Goal: Transaction & Acquisition: Book appointment/travel/reservation

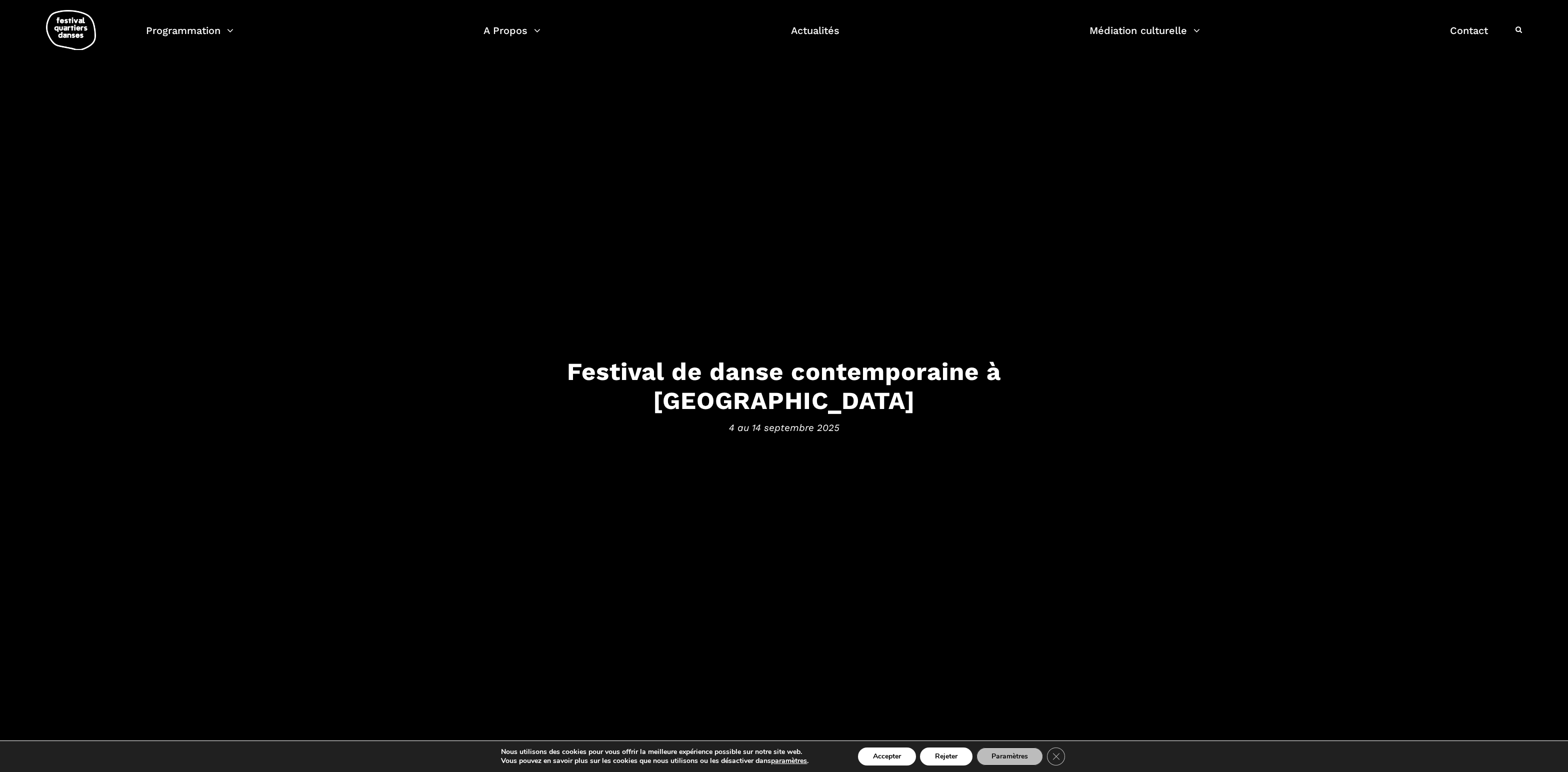
scroll to position [50, 0]
click at [892, 758] on button "Accepter" at bounding box center [887, 757] width 58 height 18
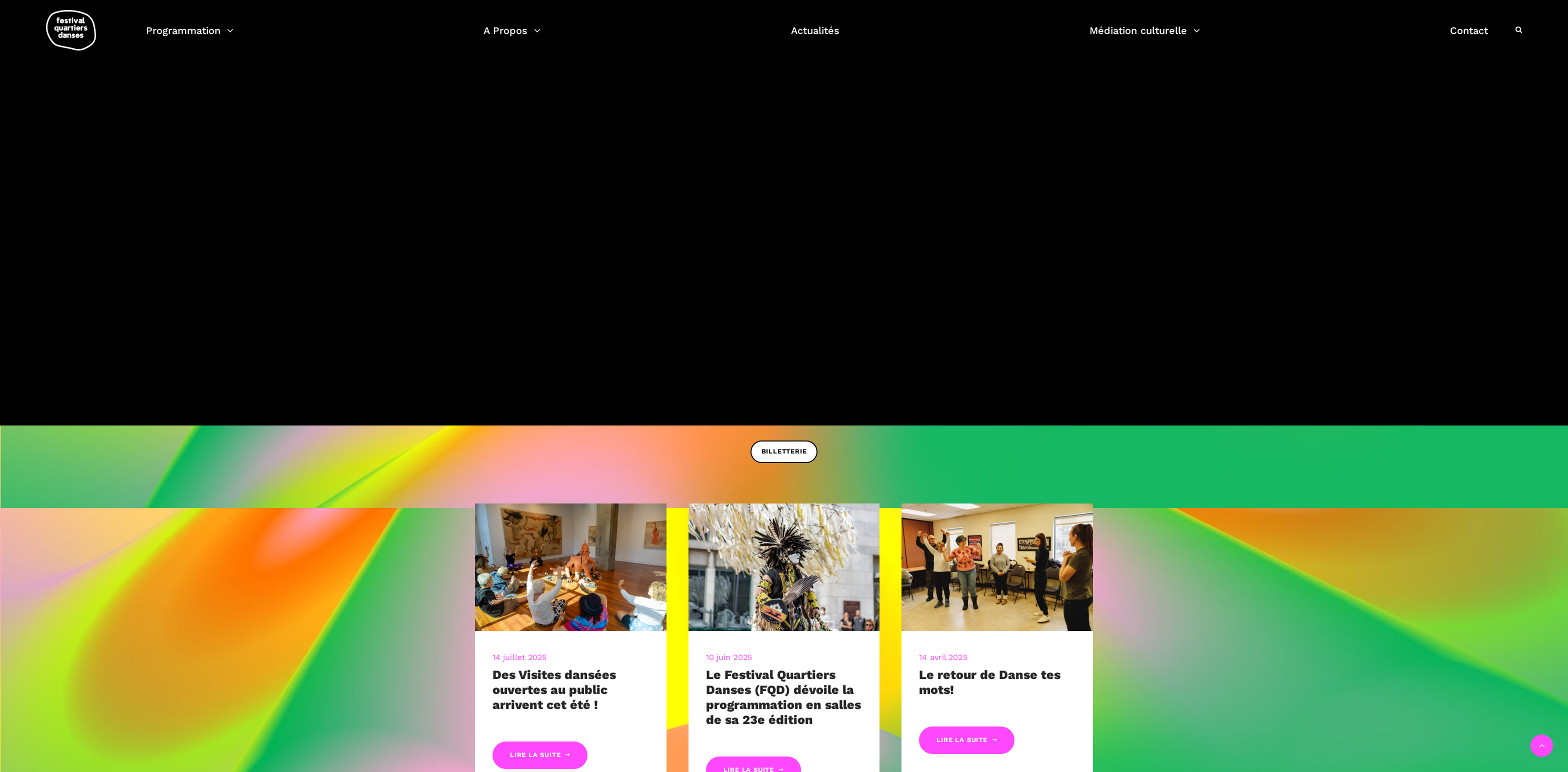
scroll to position [500, 0]
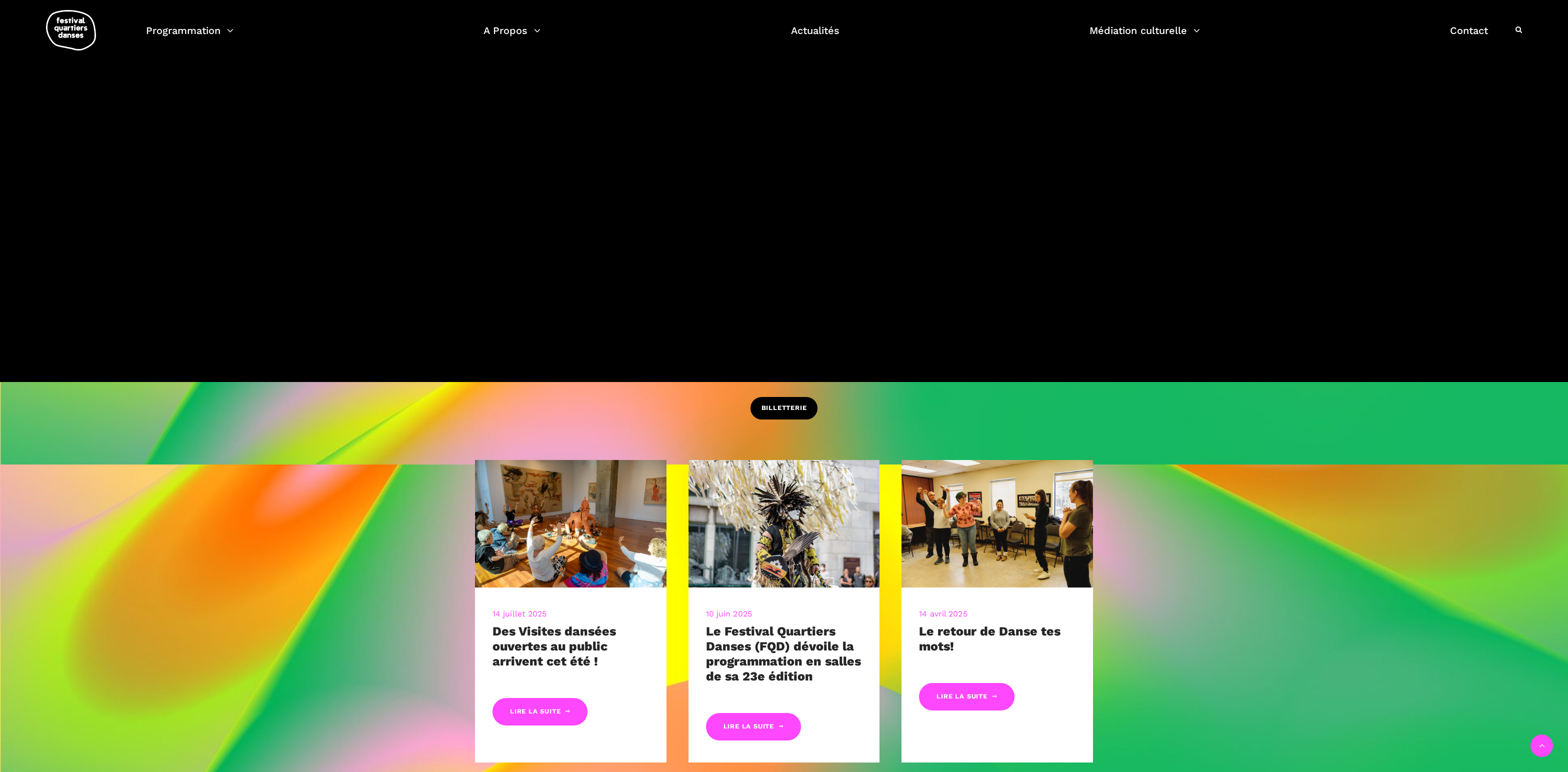
click at [765, 406] on span "BILLETTERIE" at bounding box center [784, 408] width 46 height 10
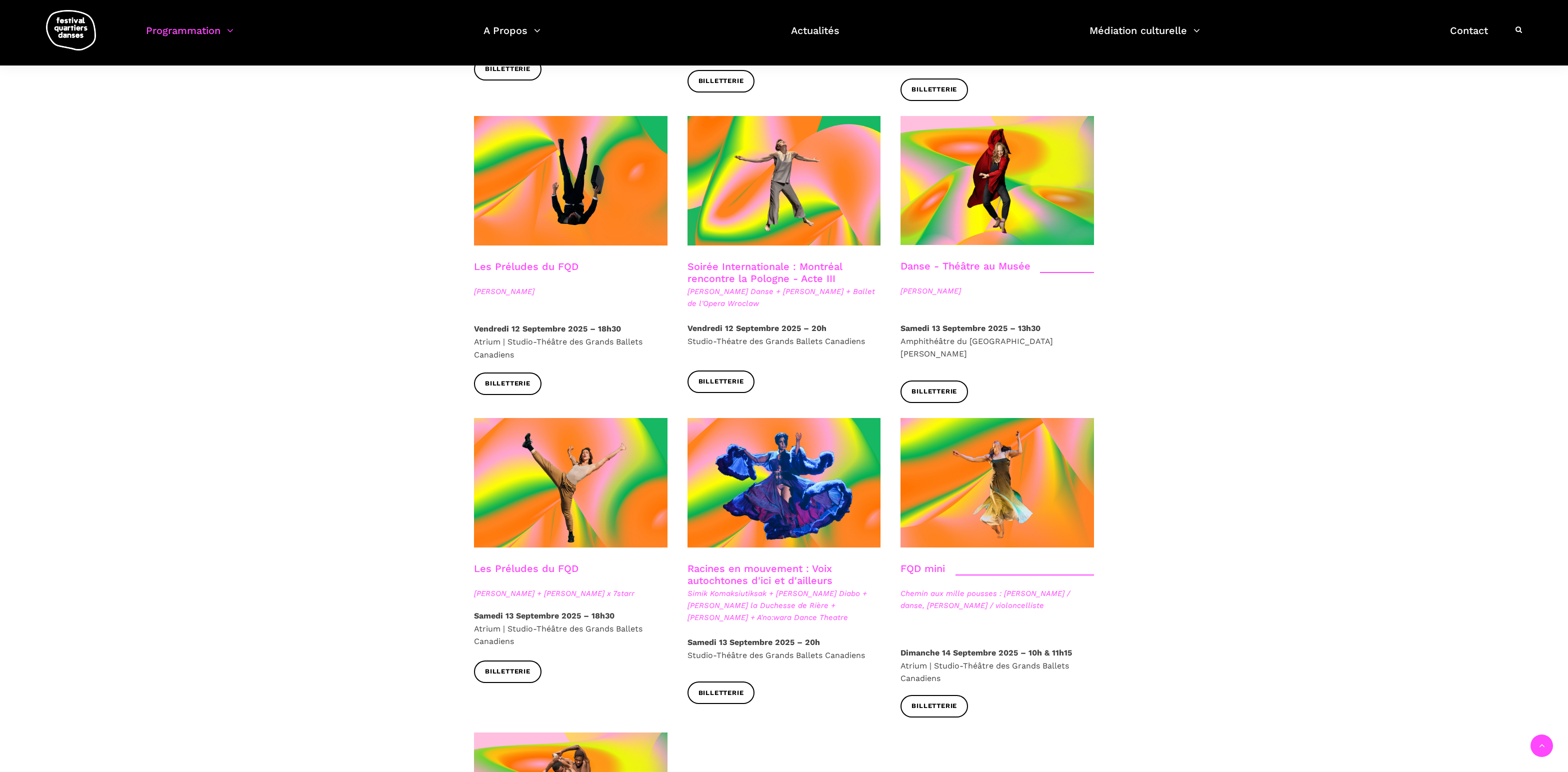
scroll to position [1100, 0]
click at [516, 666] on span "Billetterie" at bounding box center [508, 671] width 46 height 10
